Goal: Information Seeking & Learning: Find specific fact

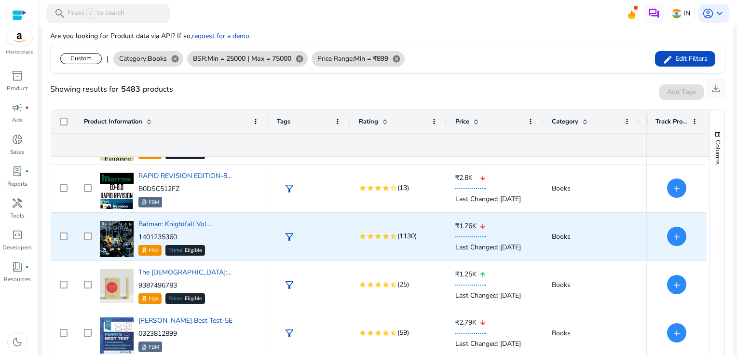
scroll to position [282, 0]
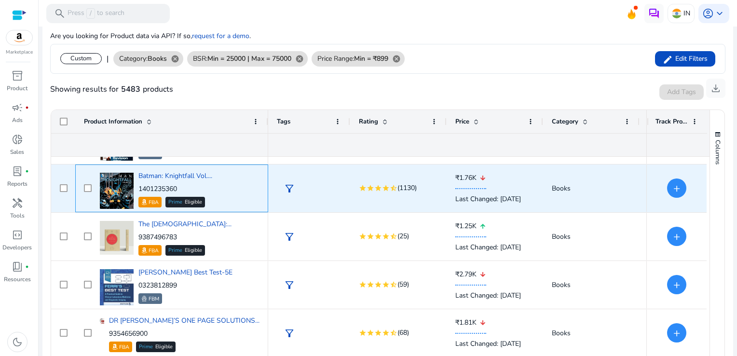
drag, startPoint x: 185, startPoint y: 190, endPoint x: 139, endPoint y: 191, distance: 46.3
click at [139, 191] on p "1401235360" at bounding box center [175, 189] width 74 height 10
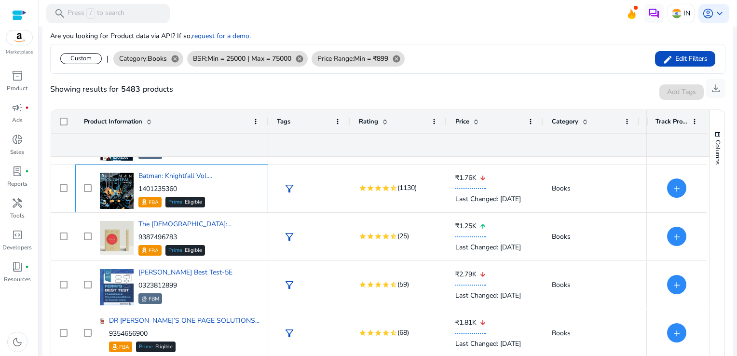
copy p "1401235360"
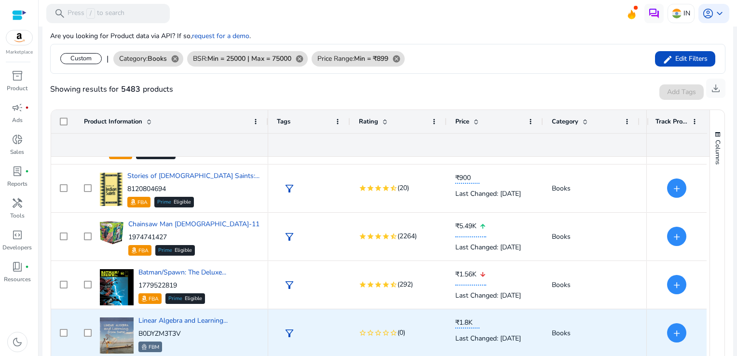
scroll to position [523, 0]
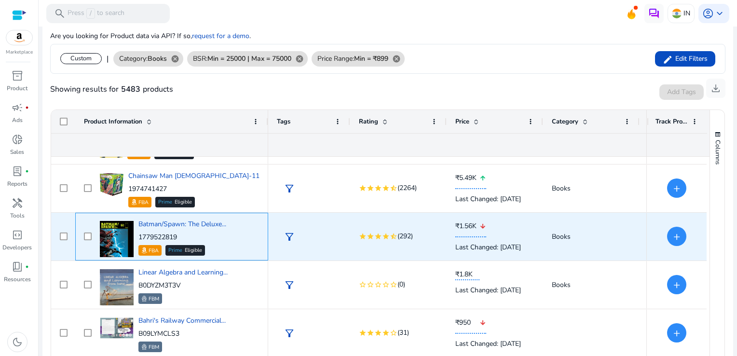
drag, startPoint x: 186, startPoint y: 238, endPoint x: 138, endPoint y: 236, distance: 48.3
click at [138, 236] on p "1779522819" at bounding box center [182, 238] width 88 height 10
copy p "1779522819"
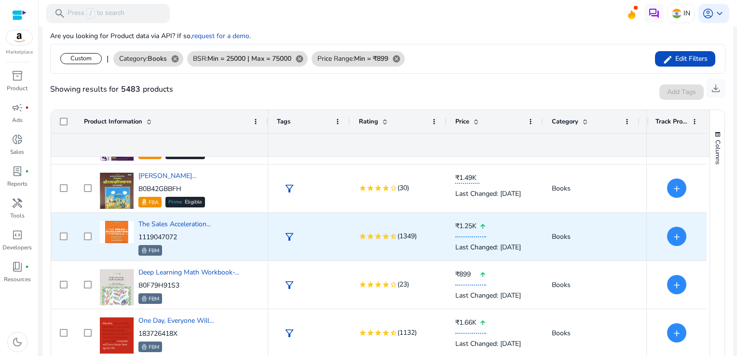
scroll to position [909, 0]
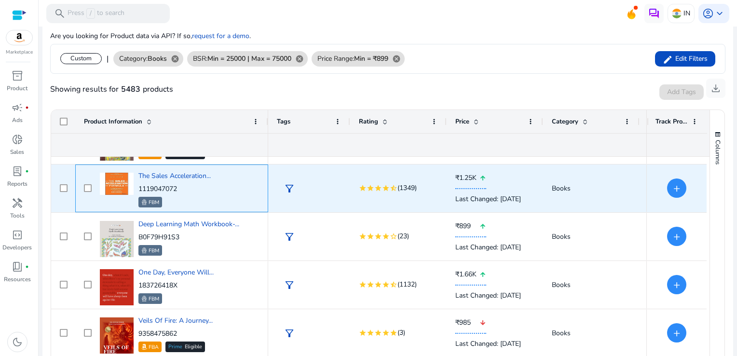
drag, startPoint x: 186, startPoint y: 188, endPoint x: 139, endPoint y: 187, distance: 46.3
click at [139, 187] on p "1119047072" at bounding box center [174, 189] width 72 height 10
copy p "1119047072"
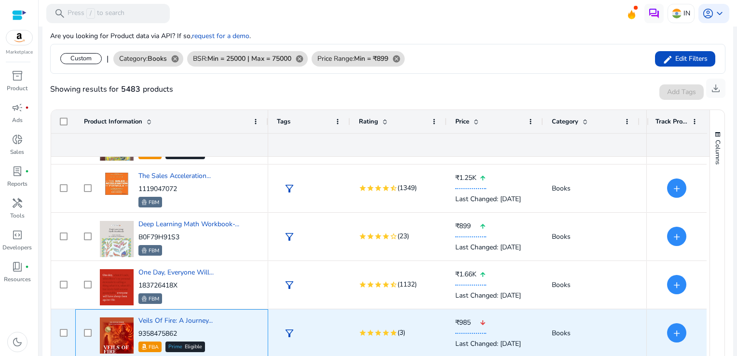
drag, startPoint x: 184, startPoint y: 334, endPoint x: 163, endPoint y: 334, distance: 21.2
click at [163, 334] on p "9358475862" at bounding box center [175, 334] width 74 height 10
click at [357, 335] on div "star star star star star (3)" at bounding box center [398, 333] width 97 height 48
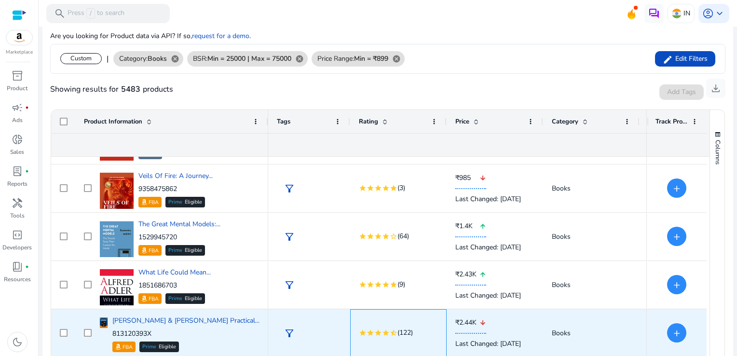
scroll to position [1054, 0]
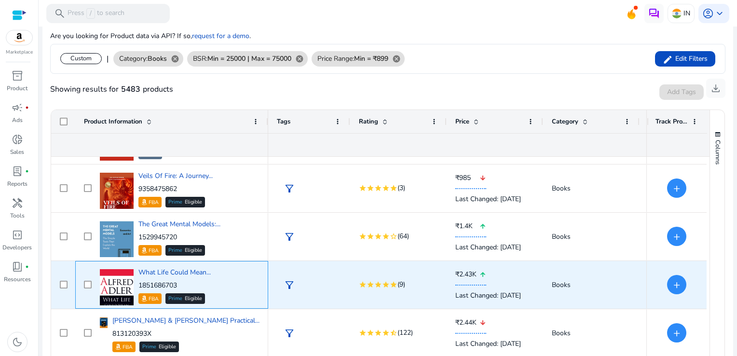
drag, startPoint x: 185, startPoint y: 283, endPoint x: 138, endPoint y: 284, distance: 47.3
click at [138, 284] on p "1851686703" at bounding box center [174, 286] width 72 height 10
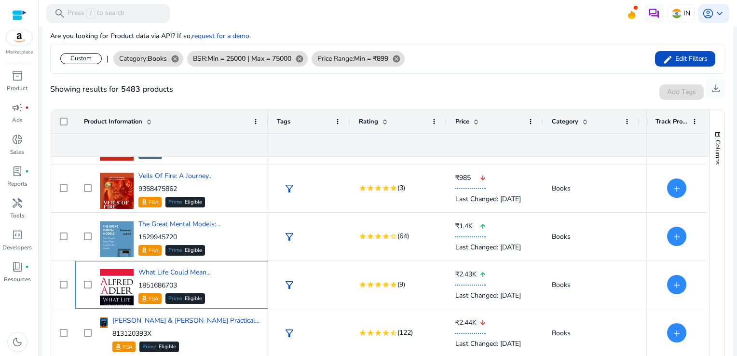
copy p "1851686703"
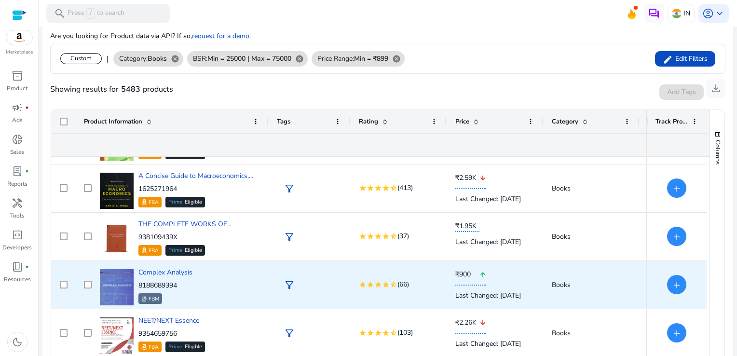
scroll to position [0, 0]
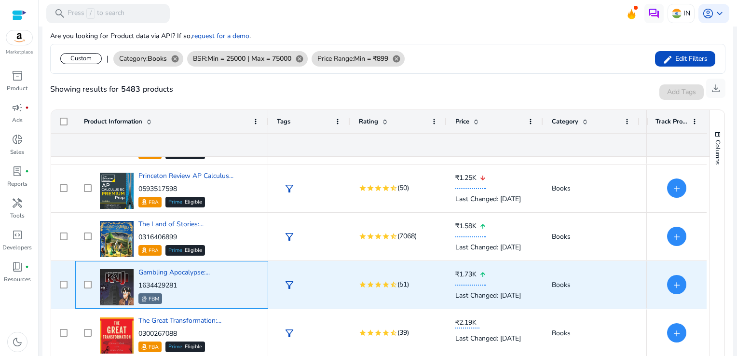
drag, startPoint x: 183, startPoint y: 283, endPoint x: 141, endPoint y: 283, distance: 42.5
click at [141, 283] on p "1634429281" at bounding box center [173, 286] width 71 height 10
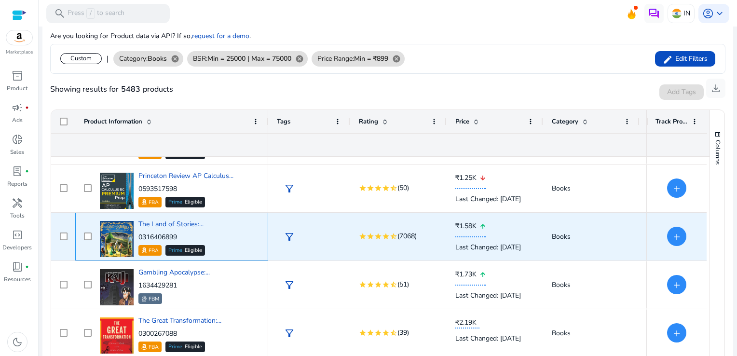
drag, startPoint x: 141, startPoint y: 283, endPoint x: 242, endPoint y: 251, distance: 105.8
click at [242, 251] on div "The Land of Stories:... 0316406899 FBA Prime Eligible" at bounding box center [178, 236] width 162 height 41
drag, startPoint x: 181, startPoint y: 239, endPoint x: 137, endPoint y: 235, distance: 44.6
click at [137, 235] on div "The Land of Stories:... 0316406899 FBA Prime Eligible" at bounding box center [178, 236] width 162 height 41
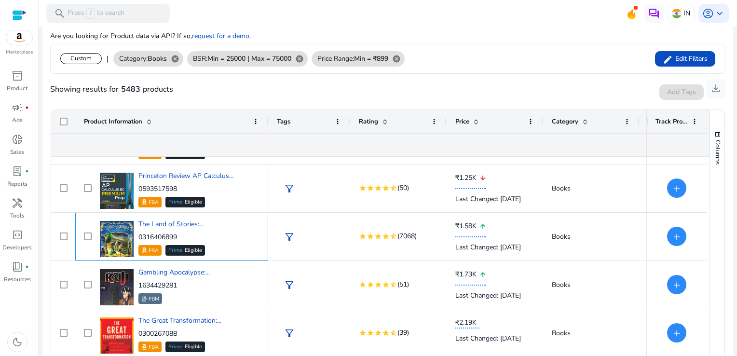
copy p "0316406899"
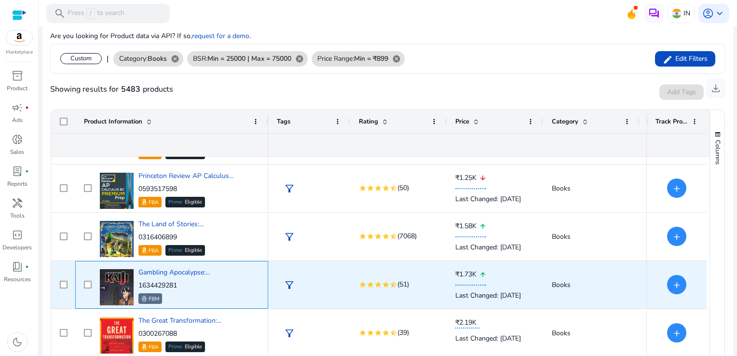
drag, startPoint x: 182, startPoint y: 283, endPoint x: 139, endPoint y: 285, distance: 43.5
click at [139, 285] on p "1634429281" at bounding box center [173, 286] width 71 height 10
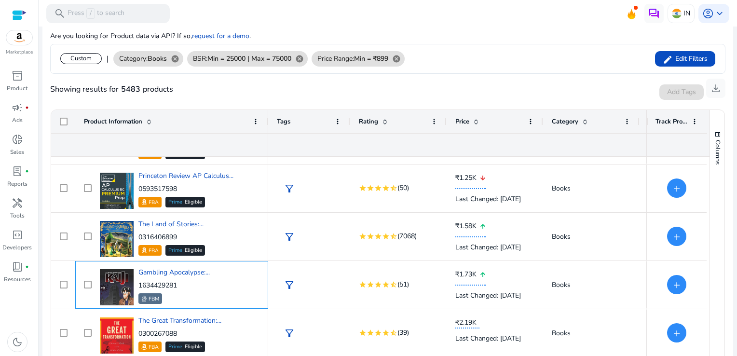
copy p "1634429281"
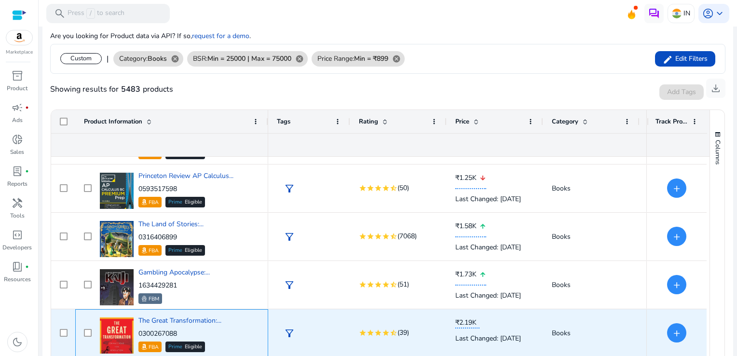
drag, startPoint x: 189, startPoint y: 329, endPoint x: 139, endPoint y: 332, distance: 49.8
click at [139, 332] on p "0300267088" at bounding box center [179, 334] width 83 height 10
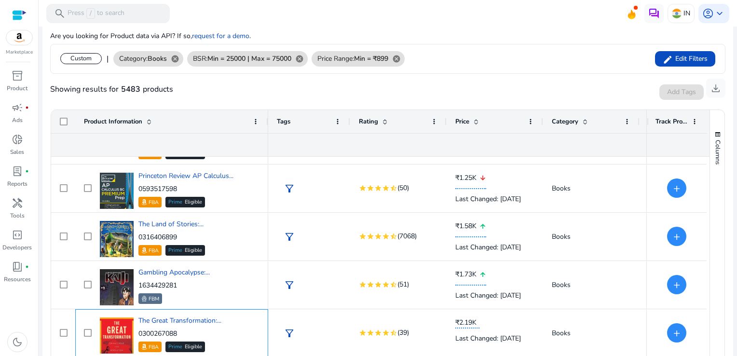
copy p "0300267088"
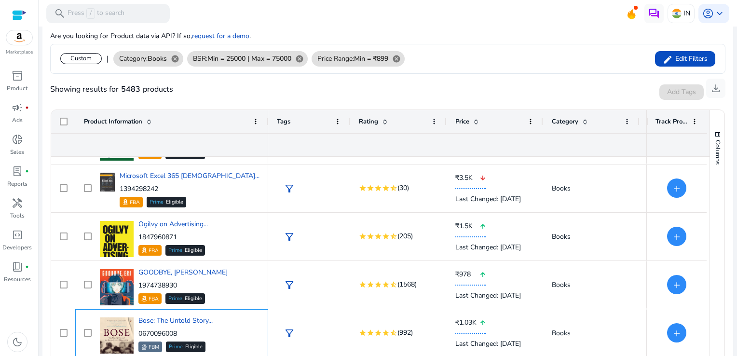
scroll to position [180, 0]
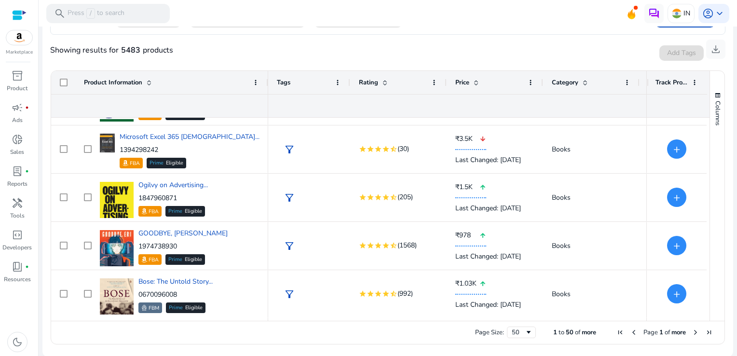
click at [692, 332] on span "Next Page" at bounding box center [696, 333] width 8 height 8
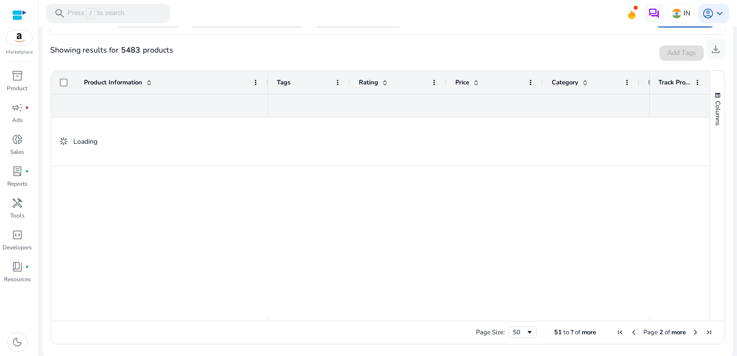
scroll to position [0, 0]
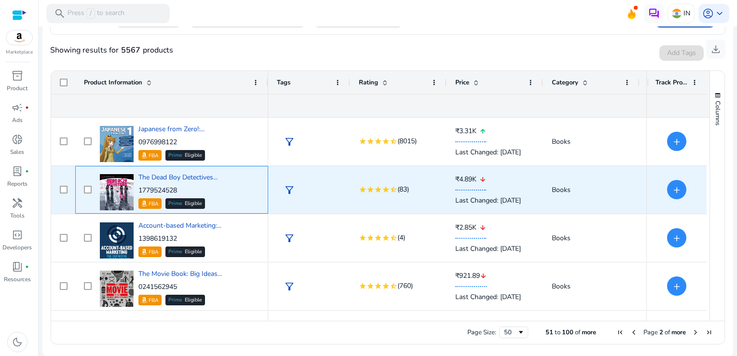
drag, startPoint x: 183, startPoint y: 184, endPoint x: 138, endPoint y: 188, distance: 45.0
click at [138, 188] on div "The Dead Boy Detectives... 1779524528 FBA Prime Eligible" at bounding box center [177, 191] width 79 height 36
copy p "1779524528"
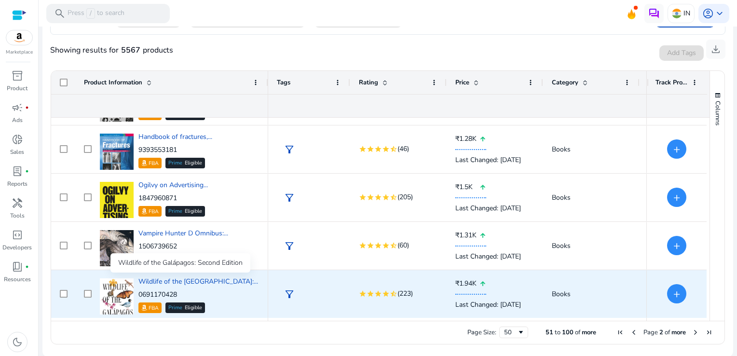
scroll to position [234, 0]
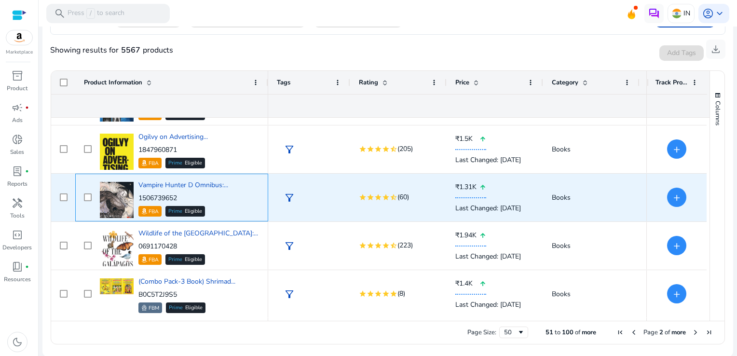
drag, startPoint x: 178, startPoint y: 197, endPoint x: 139, endPoint y: 195, distance: 39.1
click at [139, 195] on p "1506739652" at bounding box center [183, 199] width 90 height 10
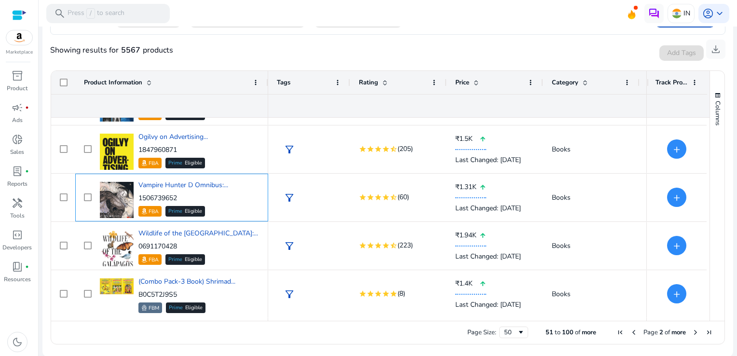
copy p "1506739652"
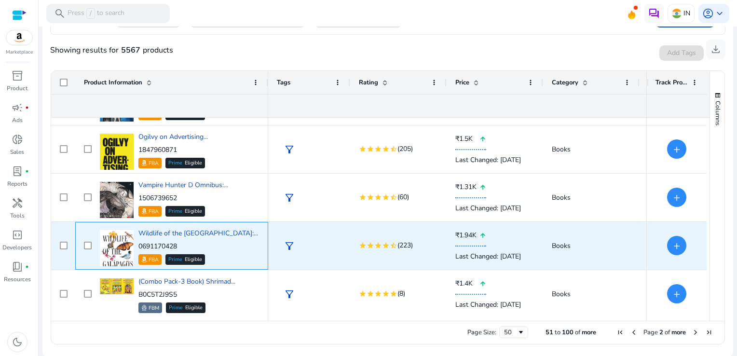
drag, startPoint x: 191, startPoint y: 243, endPoint x: 139, endPoint y: 246, distance: 51.3
click at [139, 246] on p "0691170428" at bounding box center [198, 247] width 120 height 10
copy p "0691170428"
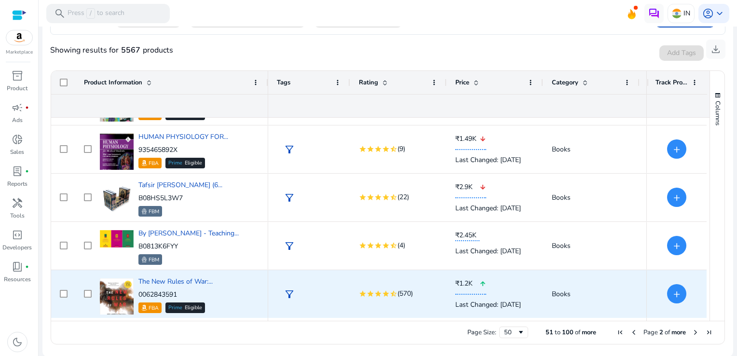
scroll to position [716, 0]
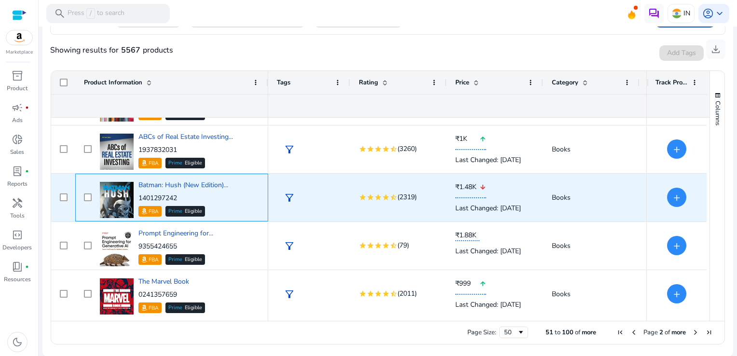
drag, startPoint x: 188, startPoint y: 192, endPoint x: 137, endPoint y: 195, distance: 50.8
click at [137, 195] on div "Batman: Hush (New Edition)... 1401297242 FBA Prime Eligible" at bounding box center [178, 197] width 162 height 41
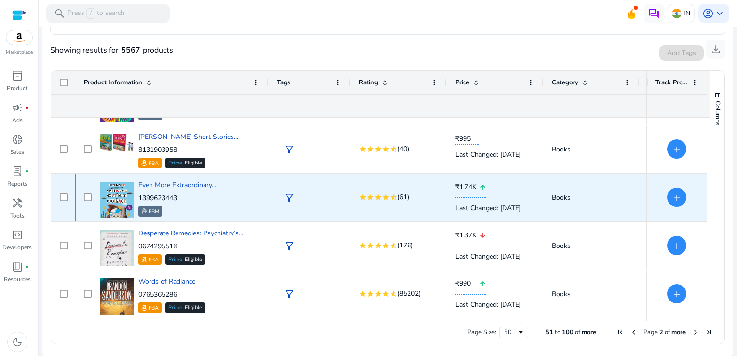
drag, startPoint x: 180, startPoint y: 198, endPoint x: 138, endPoint y: 196, distance: 42.0
click at [138, 196] on p "1399623443" at bounding box center [177, 199] width 78 height 10
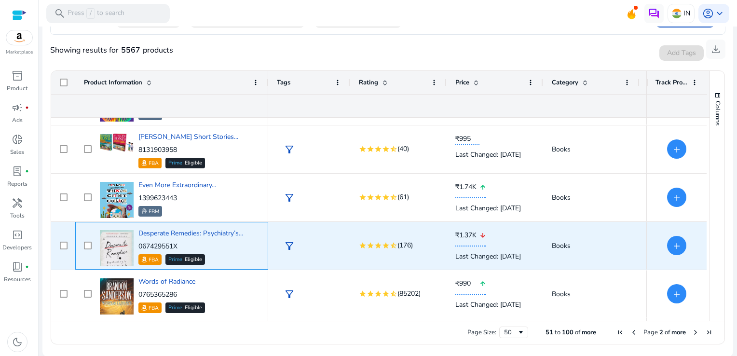
drag, startPoint x: 193, startPoint y: 246, endPoint x: 137, endPoint y: 246, distance: 56.0
click at [137, 246] on div "Desperate Remedies: Psychiatry’s... 067429551X FBA Prime Eligible" at bounding box center [178, 245] width 162 height 41
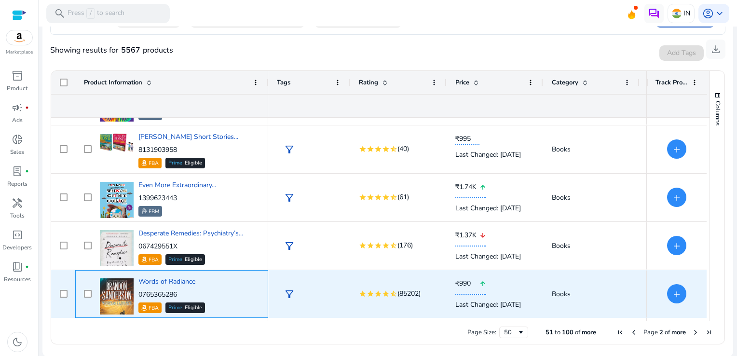
drag, startPoint x: 137, startPoint y: 246, endPoint x: 139, endPoint y: 293, distance: 47.8
click at [139, 293] on p "0765365286" at bounding box center [171, 295] width 67 height 10
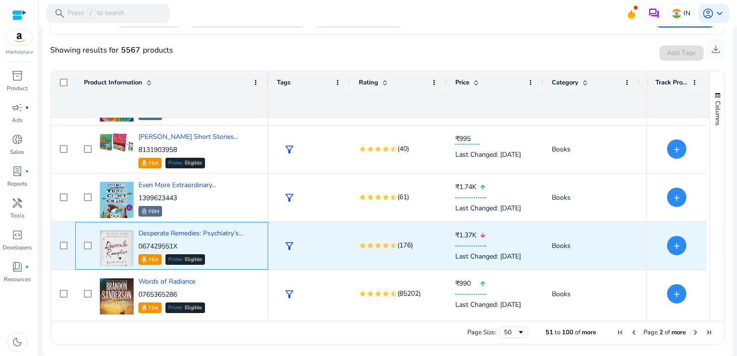
drag, startPoint x: 182, startPoint y: 244, endPoint x: 137, endPoint y: 246, distance: 45.4
click at [137, 246] on div "Desperate Remedies: Psychiatry’s... 067429551X FBA Prime Eligible" at bounding box center [178, 245] width 162 height 41
